Goal: Find specific page/section: Find specific page/section

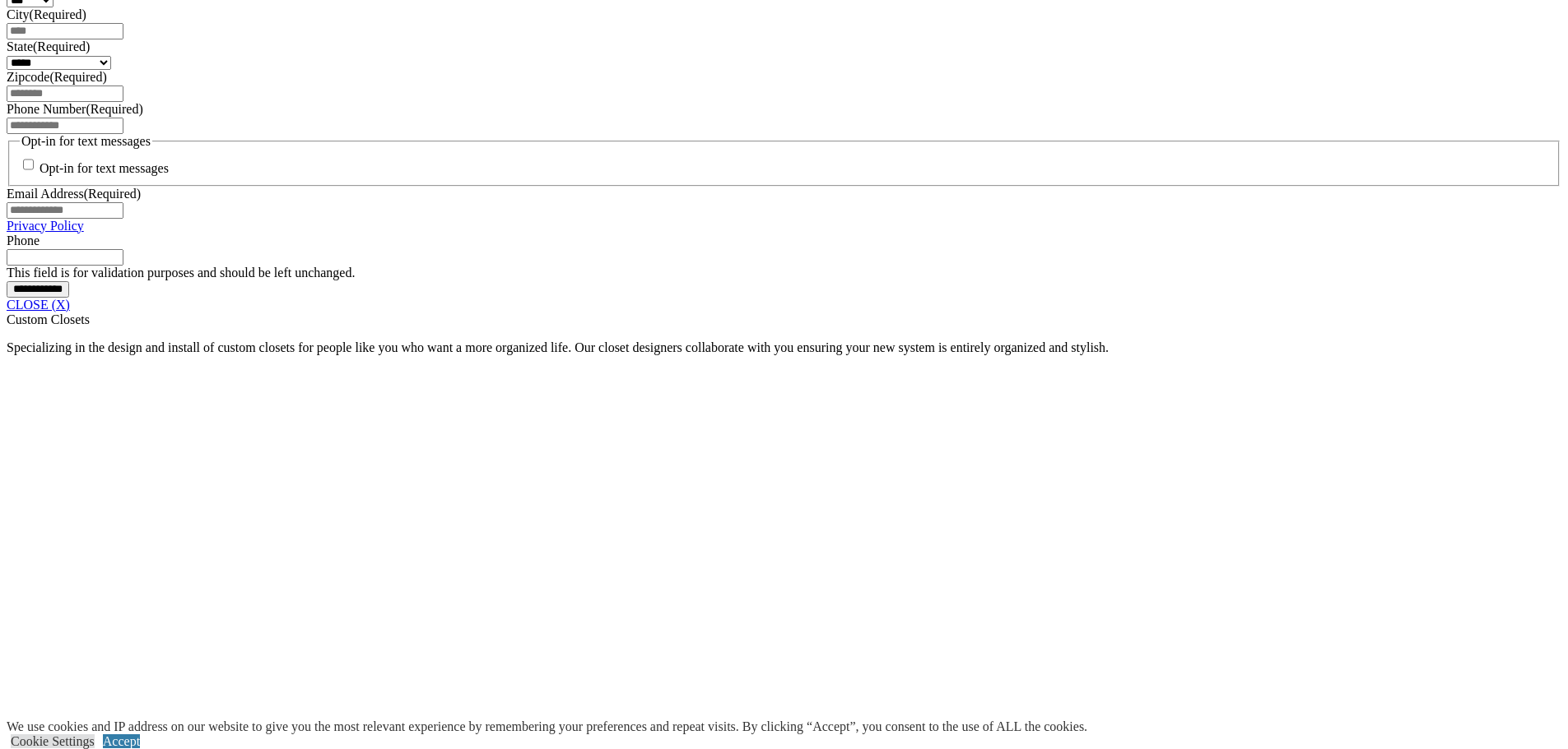
scroll to position [1234, 0]
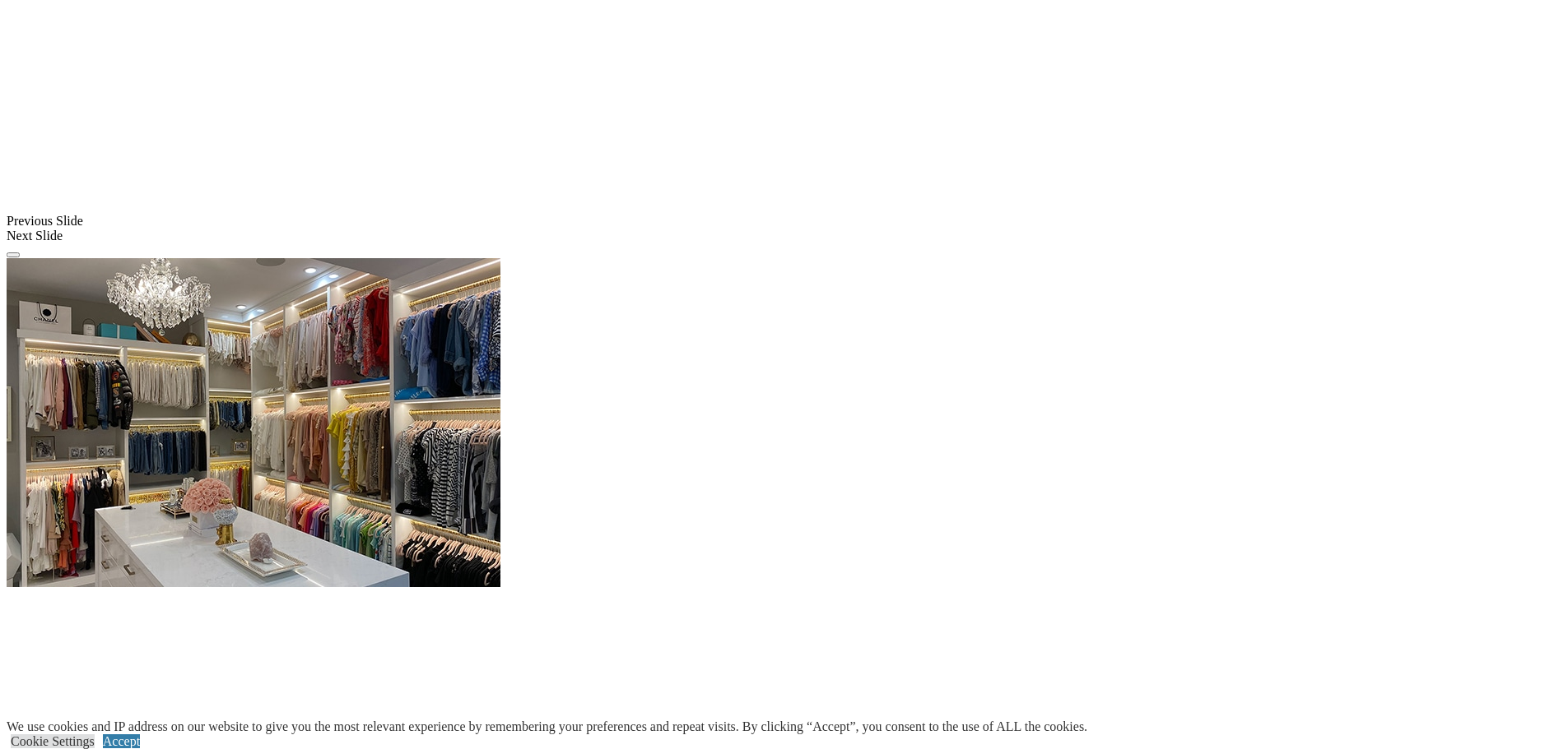
scroll to position [1892, 0]
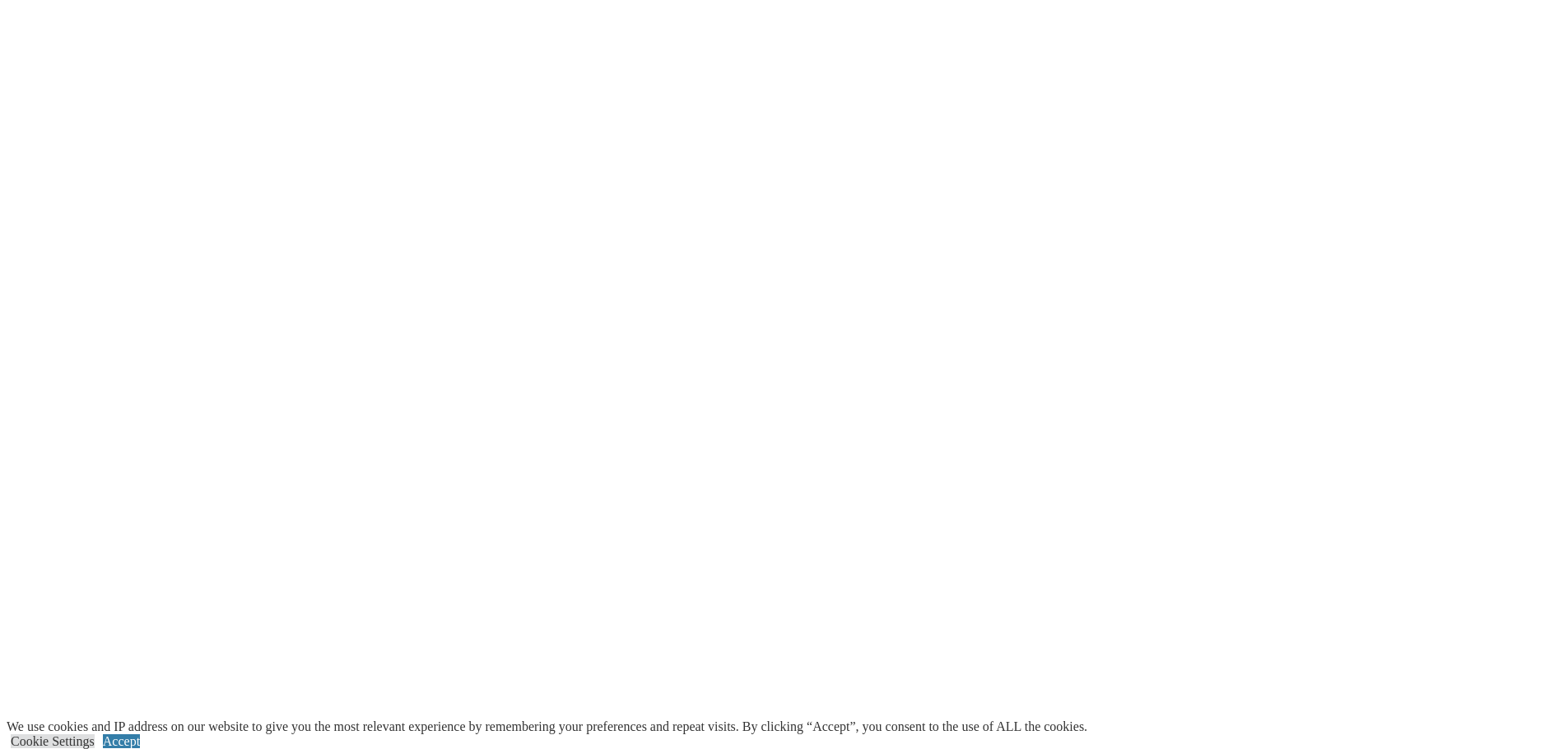
scroll to position [4119, 0]
type input "*****"
click input "*" at bounding box center [0, 0] width 0 height 0
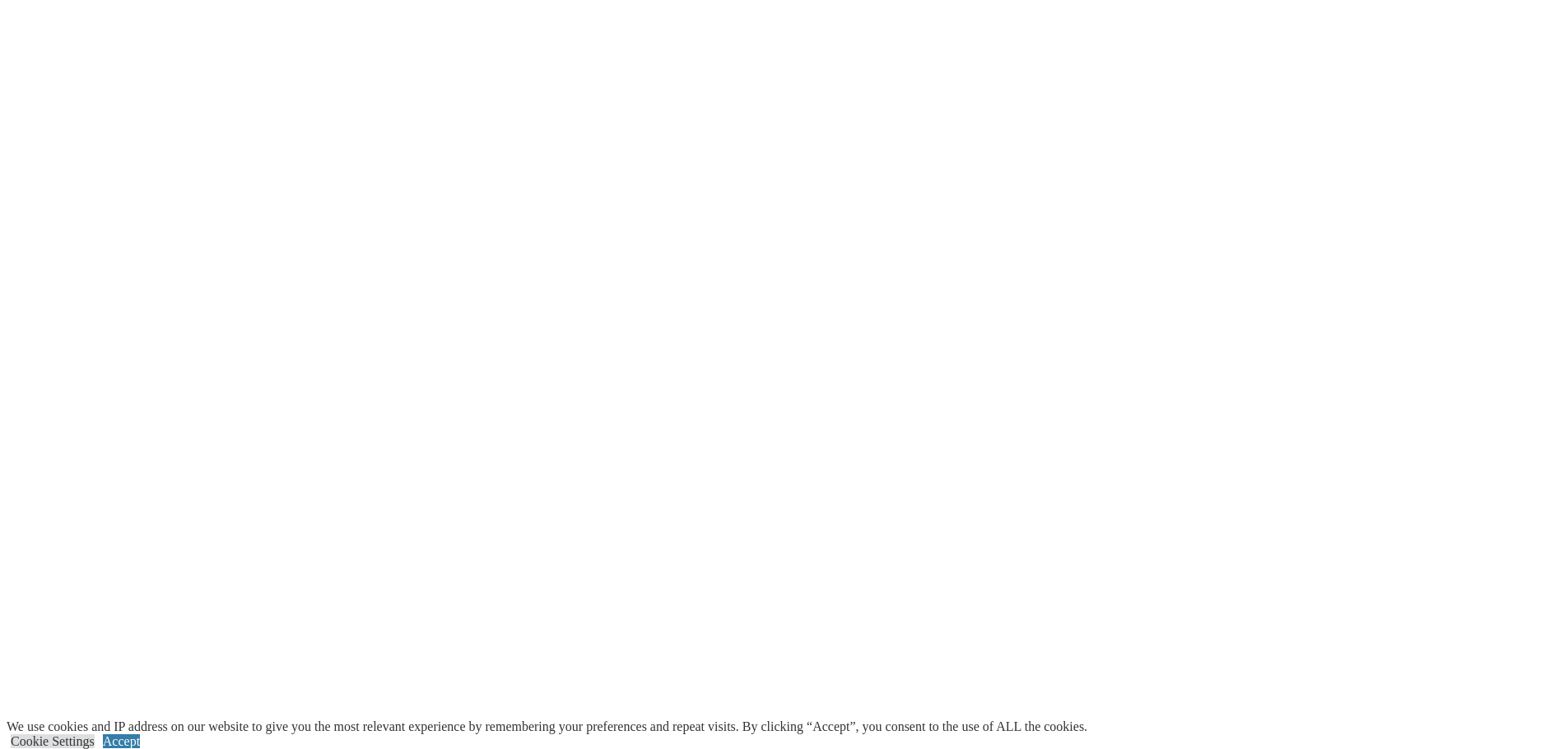
click input "*" at bounding box center [0, 0] width 0 height 0
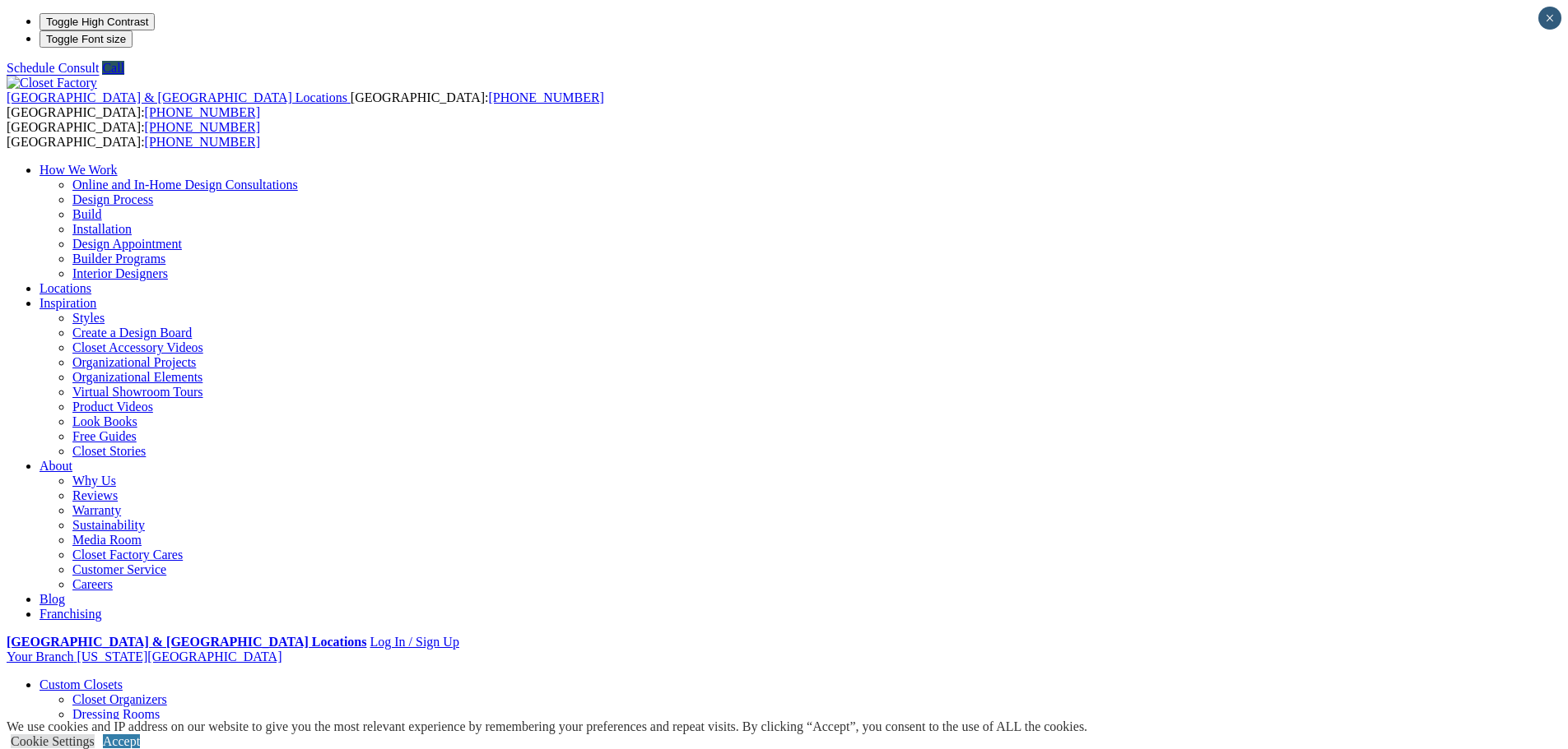
click at [366, 635] on strong "[GEOGRAPHIC_DATA] & [GEOGRAPHIC_DATA] Locations" at bounding box center [186, 641] width 359 height 14
type input "*****"
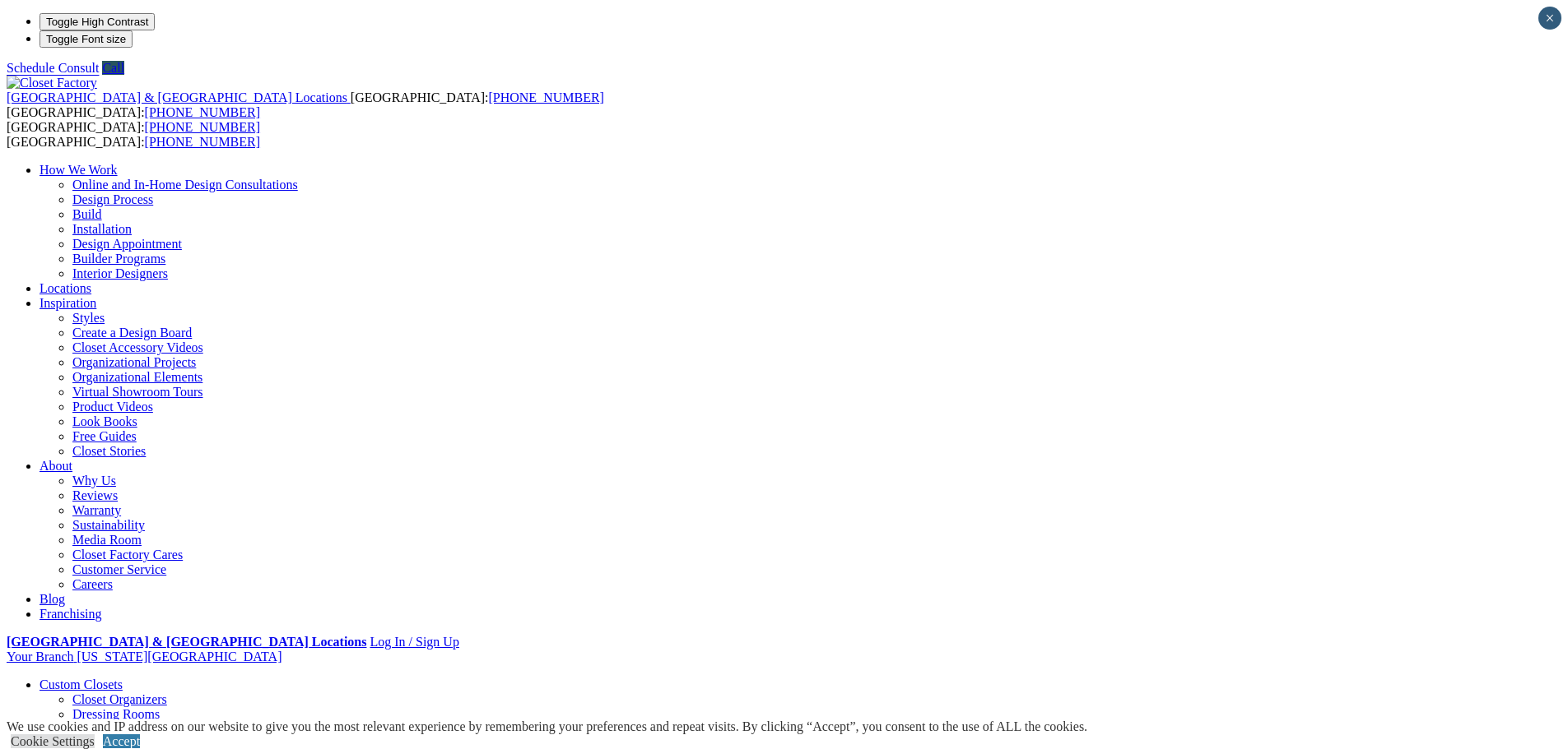
click at [95, 734] on link "Cookie Settings" at bounding box center [53, 741] width 84 height 14
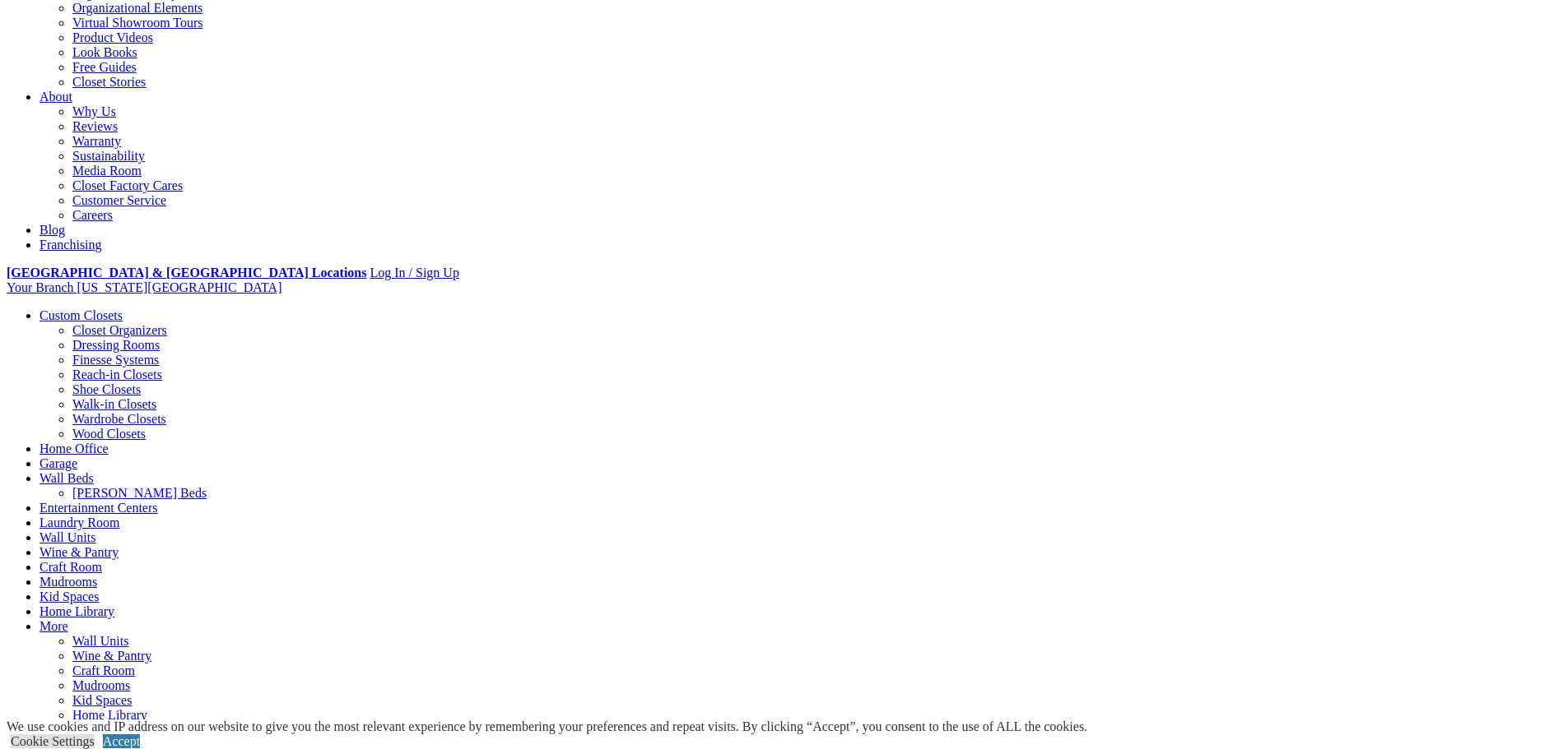
scroll to position [411, 0]
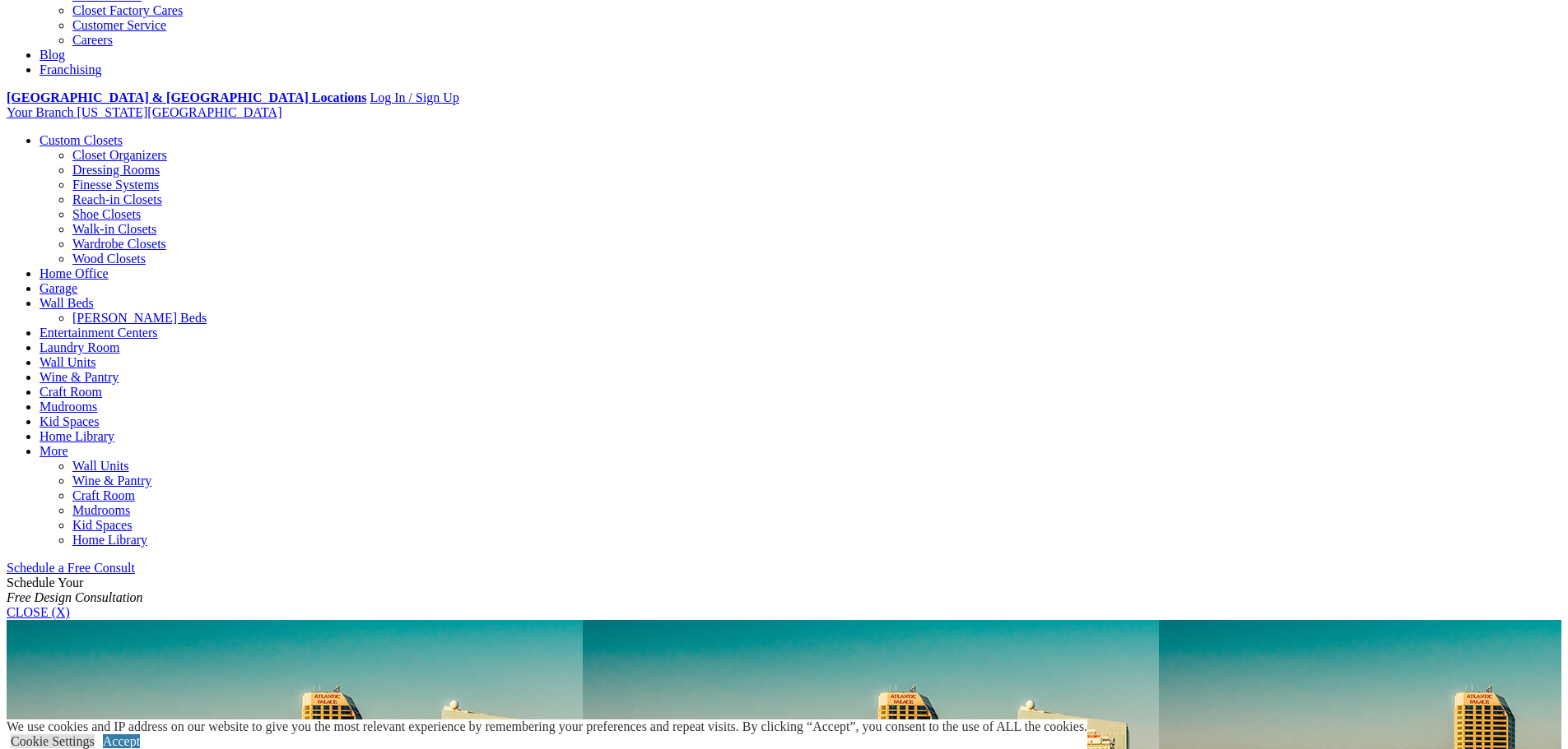
scroll to position [576, 0]
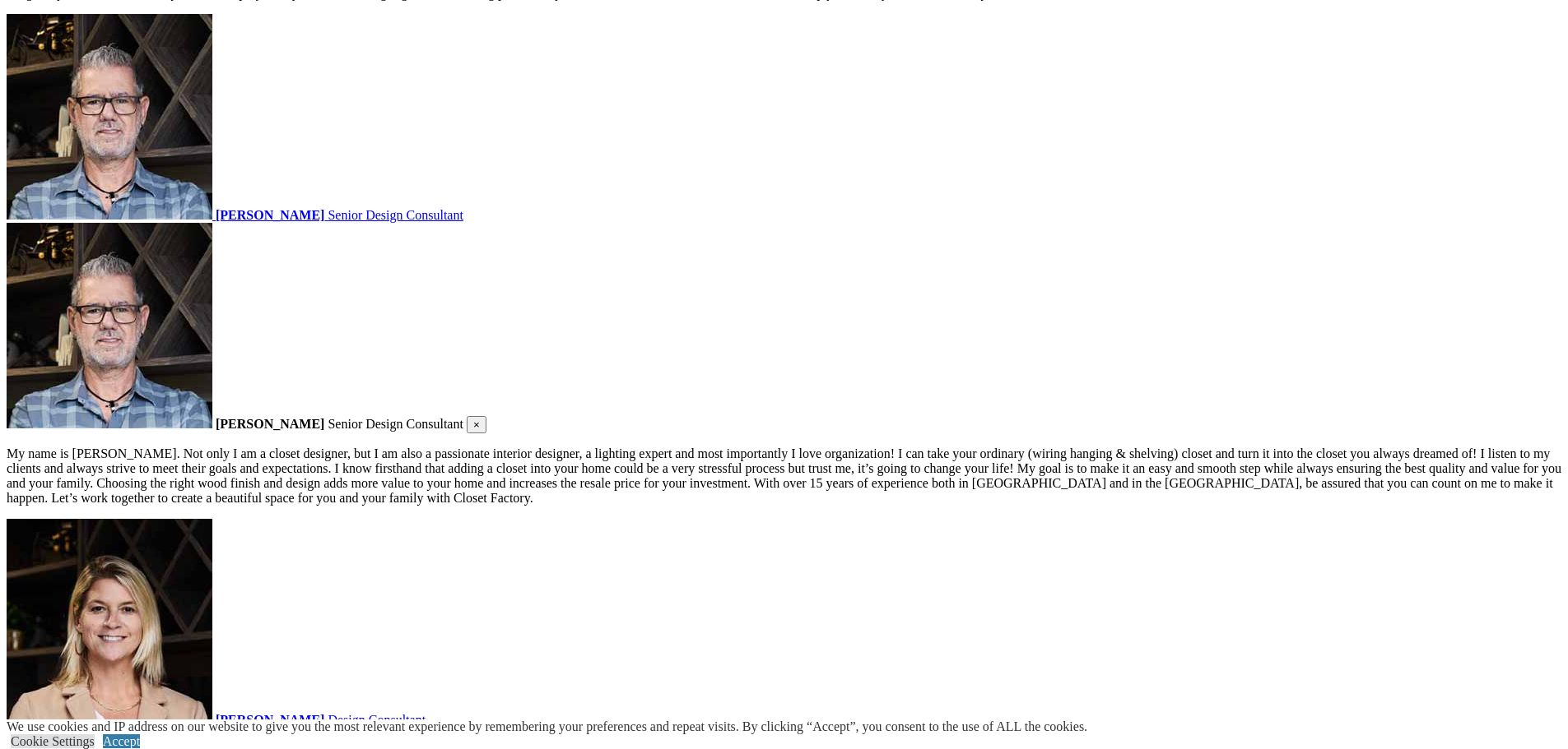
scroll to position [2961, 0]
